Goal: Find specific fact: Find contact information

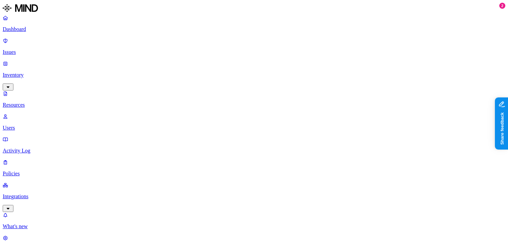
scroll to position [13, 0]
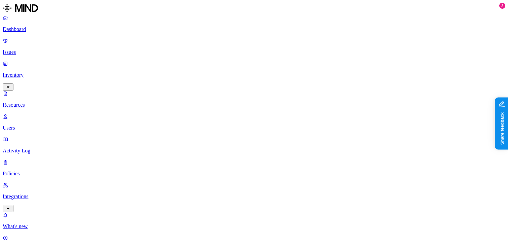
scroll to position [13, 0]
copy h3 "[EMAIL_ADDRESS][DOMAIN_NAME]"
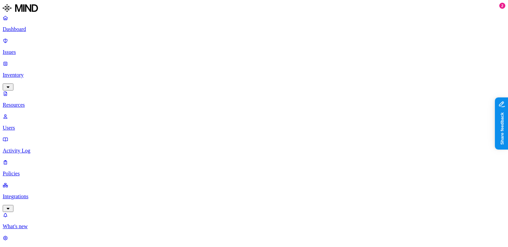
scroll to position [13, 0]
copy h3 "[EMAIL_ADDRESS][DOMAIN_NAME]"
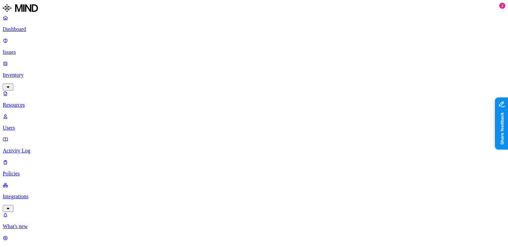
scroll to position [13, 0]
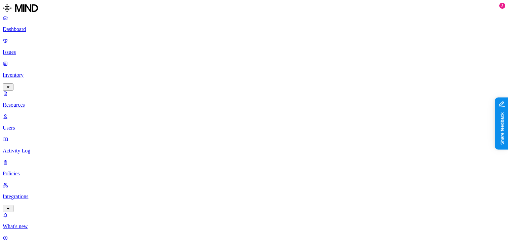
copy h3 "[EMAIL_ADDRESS][PERSON_NAME][DOMAIN_NAME]"
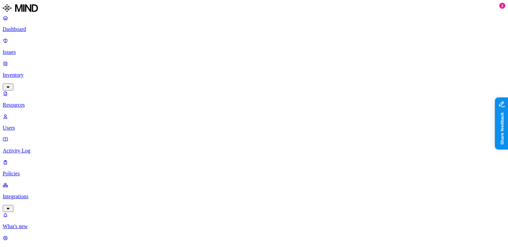
copy h3 "[EMAIL_ADDRESS][DOMAIN_NAME]"
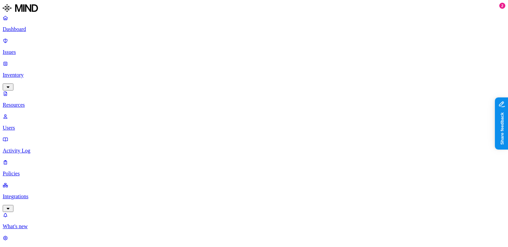
scroll to position [222, 0]
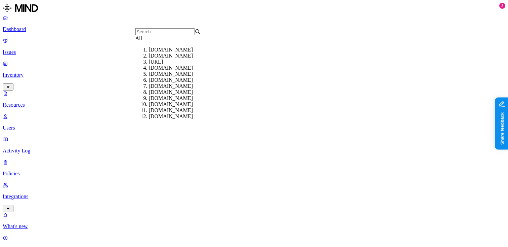
click at [149, 41] on div "All" at bounding box center [169, 38] width 66 height 6
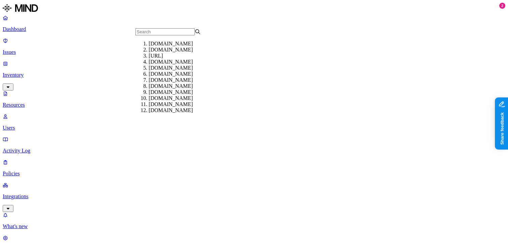
click at [160, 34] on input "text" at bounding box center [166, 31] width 60 height 7
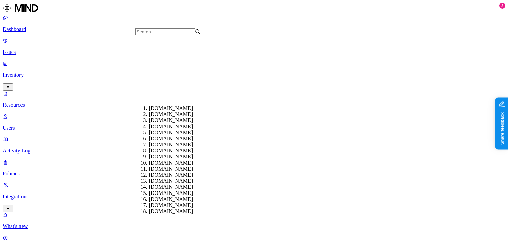
scroll to position [133, 0]
click at [174, 158] on div "[DOMAIN_NAME]" at bounding box center [182, 161] width 66 height 6
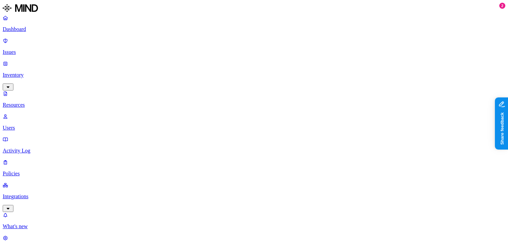
copy h3 "[PERSON_NAME][EMAIL_ADDRESS][DOMAIN_NAME]"
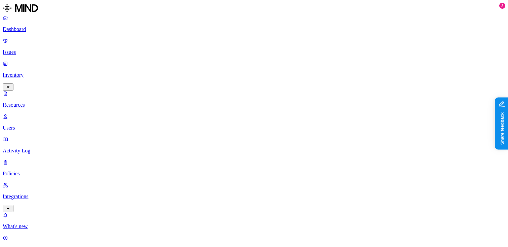
copy h3 "[PERSON_NAME][EMAIL_ADDRESS][PERSON_NAME][DOMAIN_NAME]"
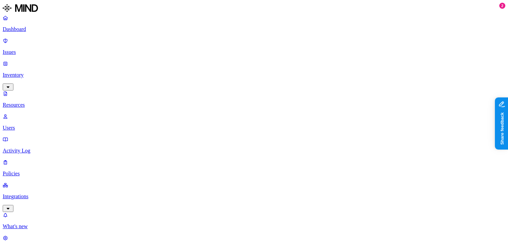
scroll to position [13, 0]
copy h3 "[PERSON_NAME][EMAIL_ADDRESS][PERSON_NAME][DOMAIN_NAME]"
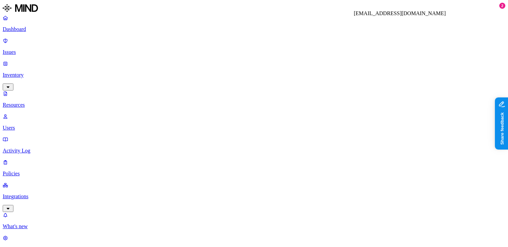
copy h3 "[EMAIL_ADDRESS][DOMAIN_NAME]"
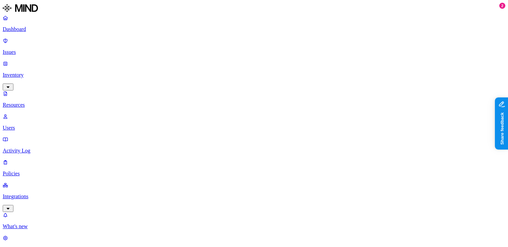
click at [28, 28] on p "Dashboard" at bounding box center [254, 29] width 503 height 6
